Goal: Find specific page/section

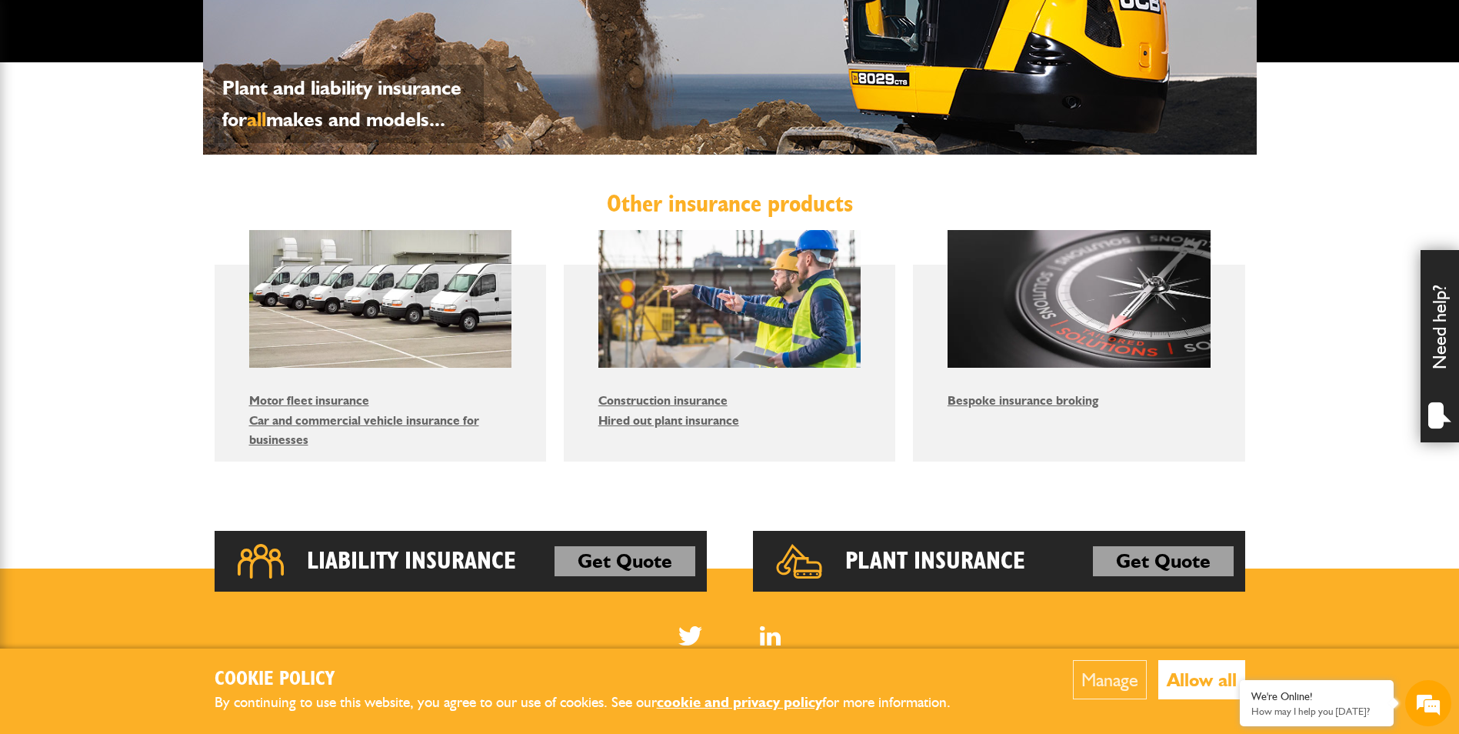
scroll to position [762, 0]
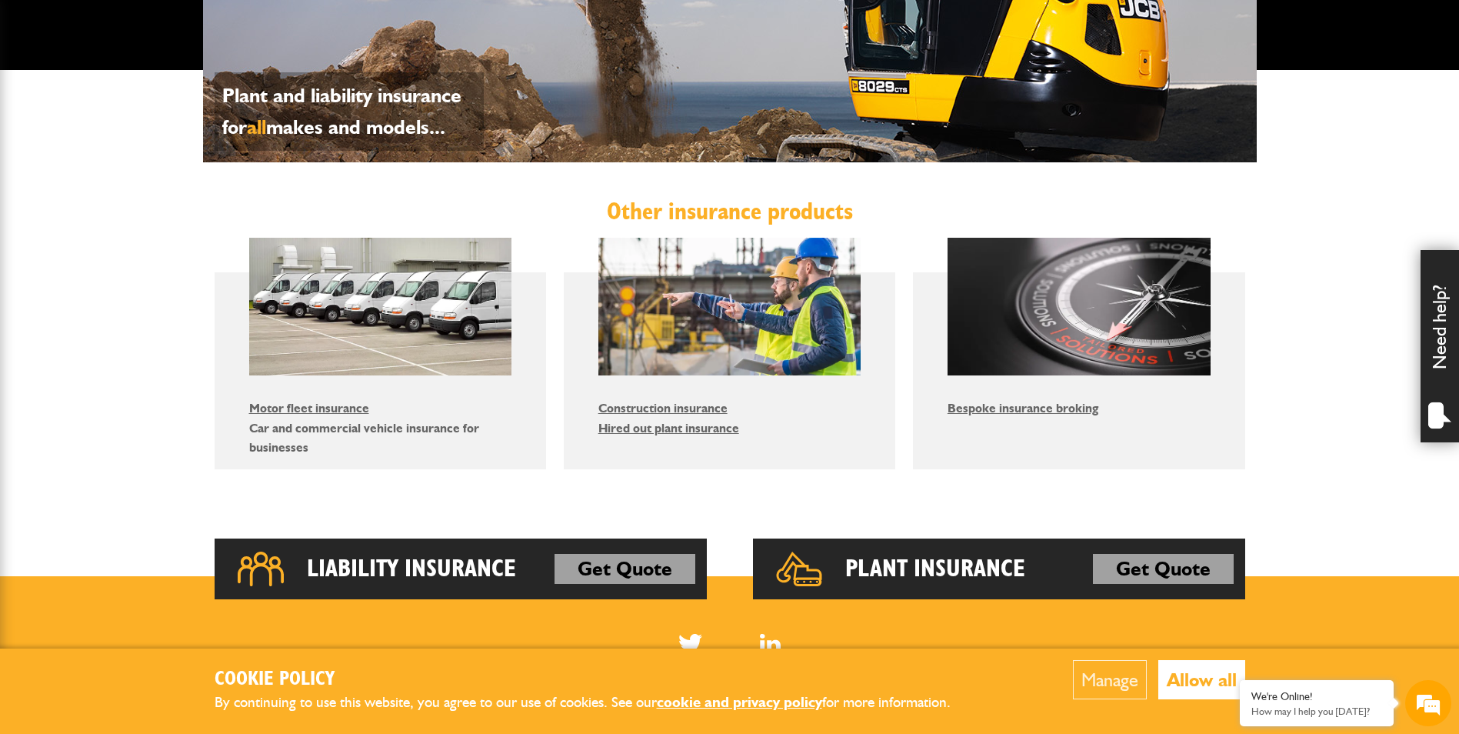
click at [448, 431] on link "Car and commercial vehicle insurance for businesses" at bounding box center [364, 438] width 230 height 35
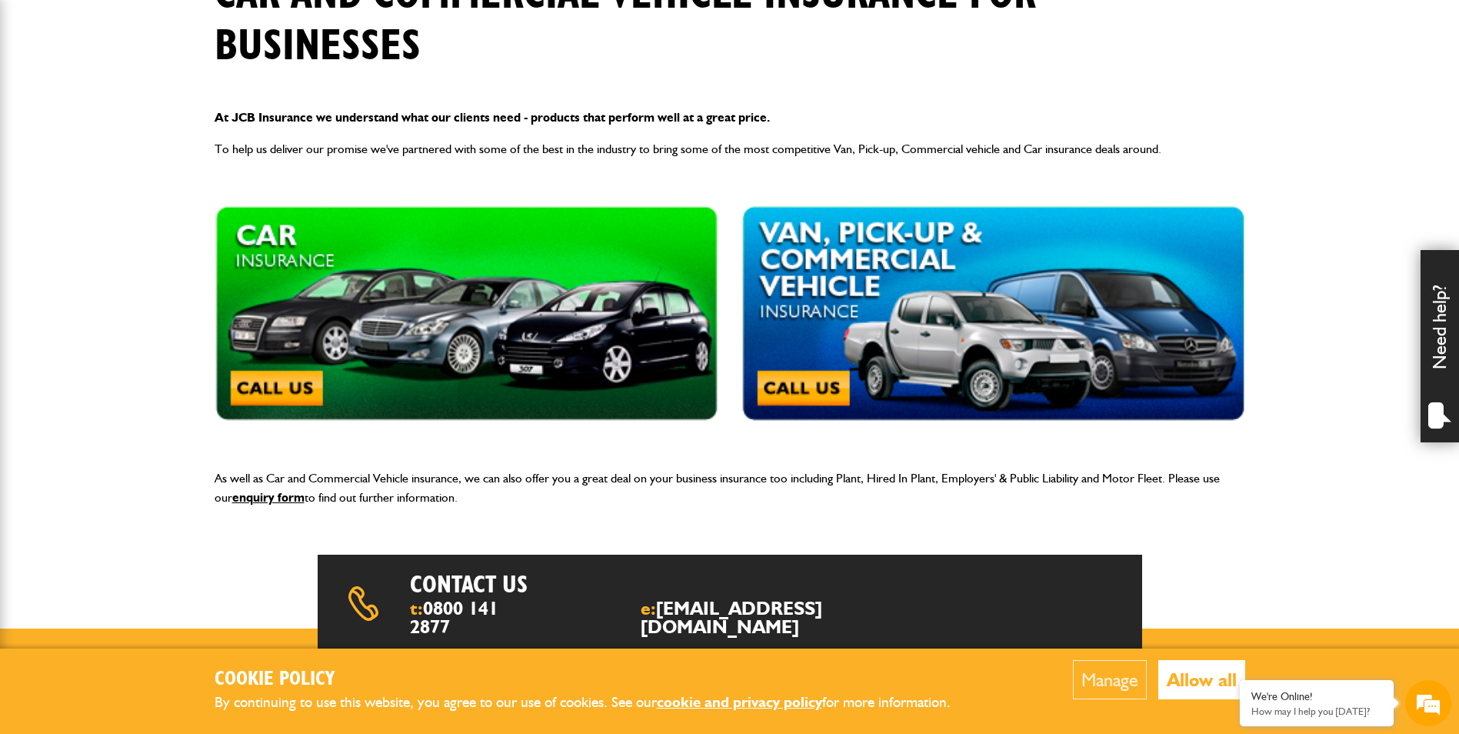
scroll to position [308, 0]
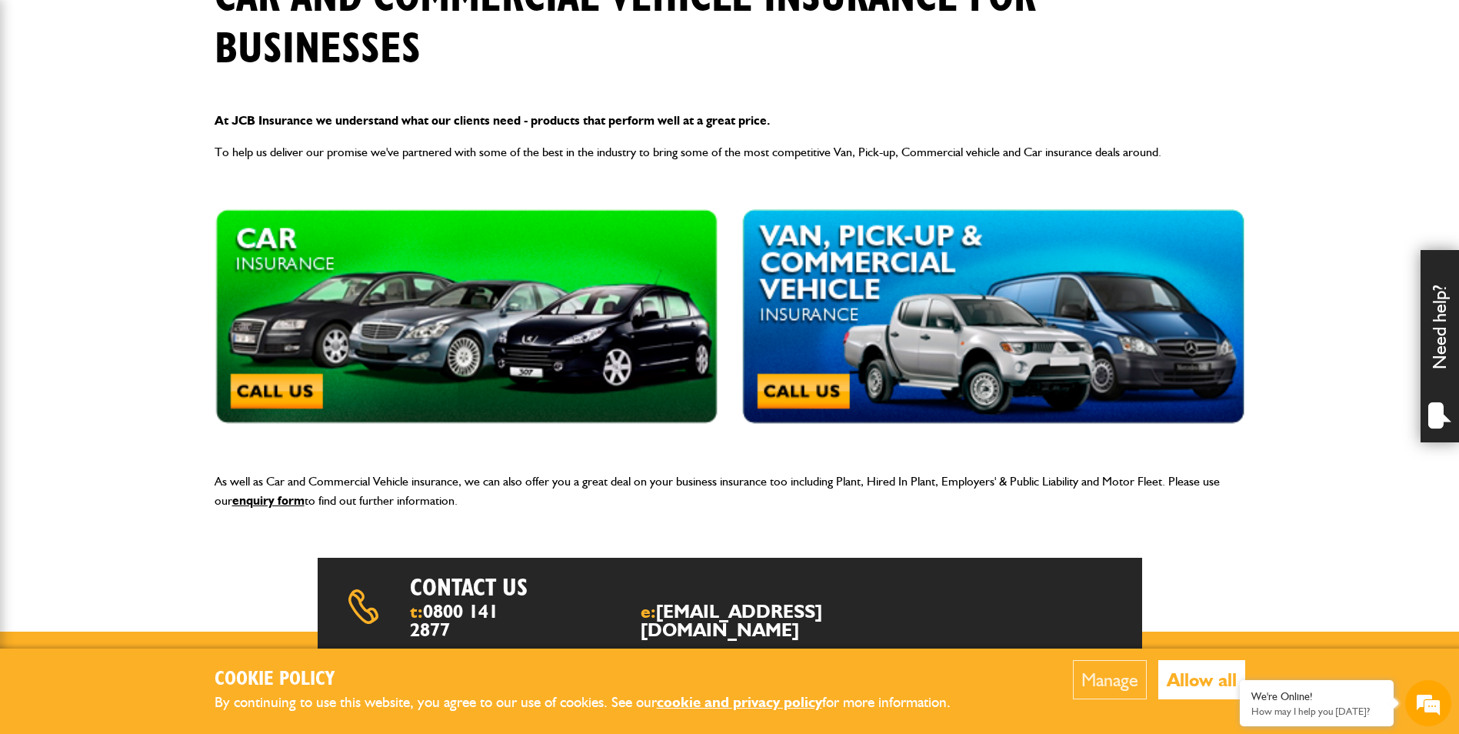
click at [1051, 320] on img at bounding box center [993, 316] width 504 height 215
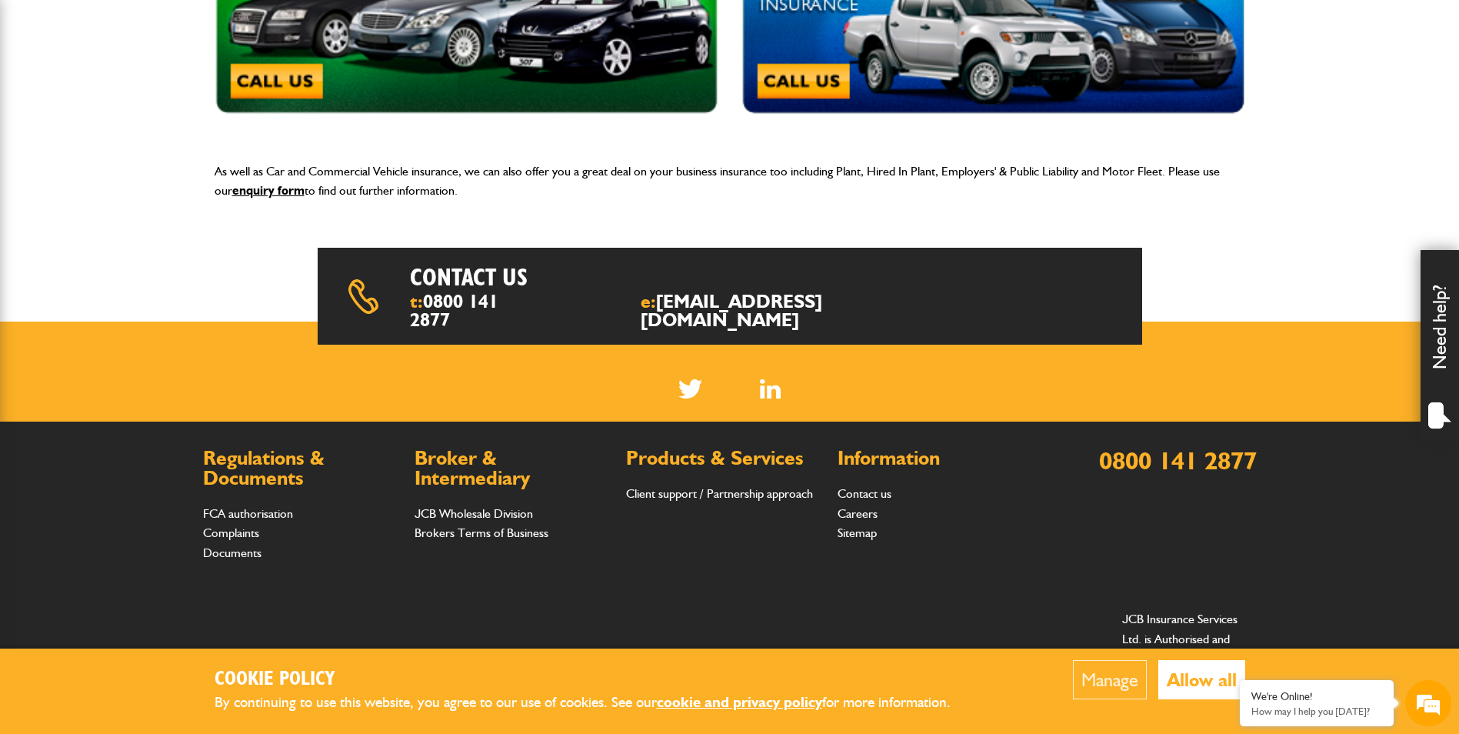
scroll to position [660, 0]
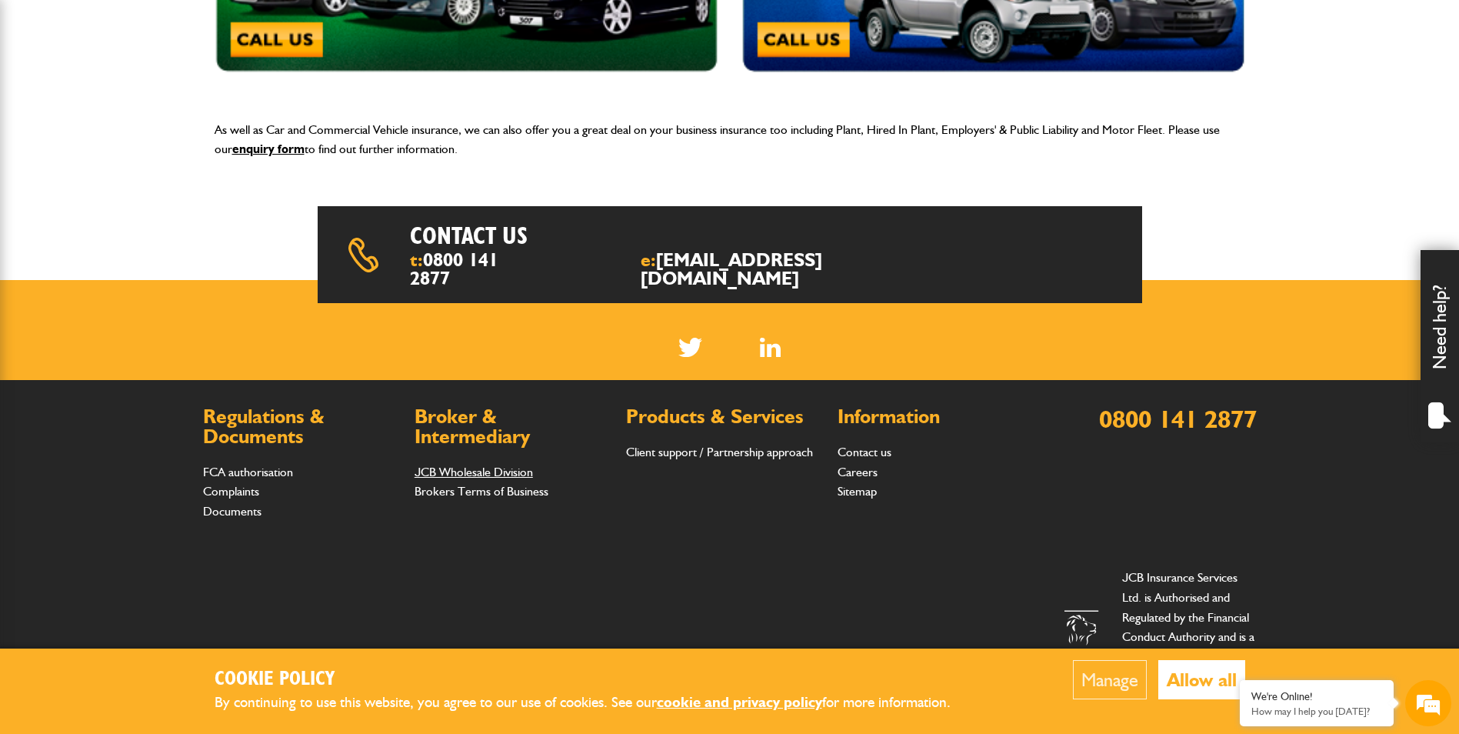
click at [496, 465] on link "JCB Wholesale Division" at bounding box center [474, 472] width 118 height 15
